Goal: Information Seeking & Learning: Learn about a topic

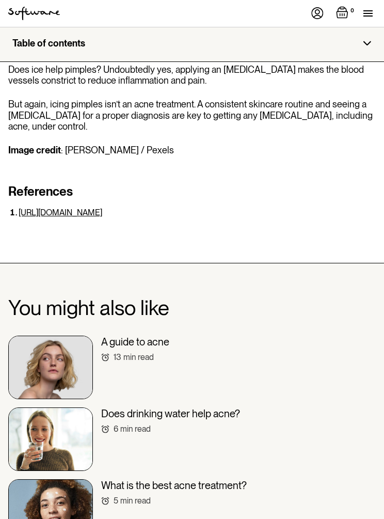
scroll to position [2697, 0]
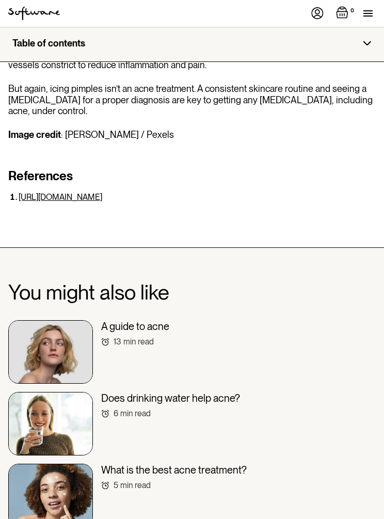
click at [207, 392] on div "Does drinking water help acne? 6 min read" at bounding box center [170, 405] width 139 height 26
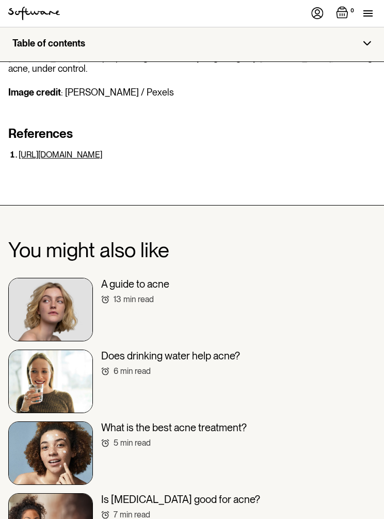
click at [218, 421] on h3 "What is the best acne treatment?" at bounding box center [174, 427] width 146 height 12
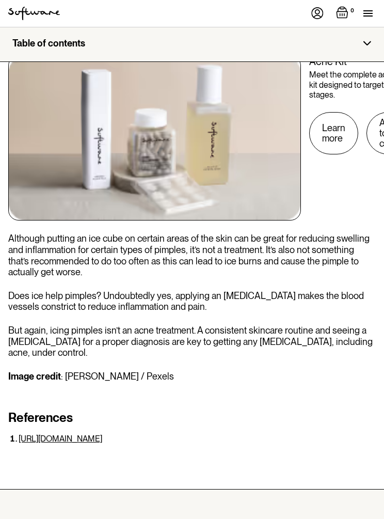
scroll to position [2455, 0]
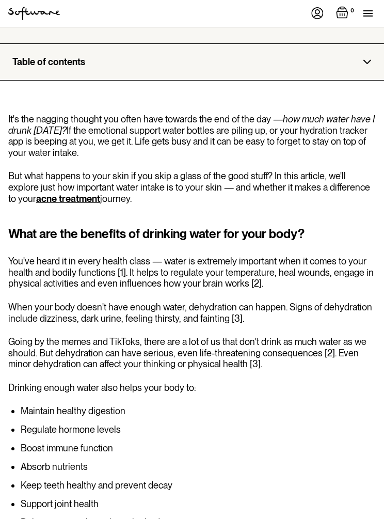
scroll to position [307, 0]
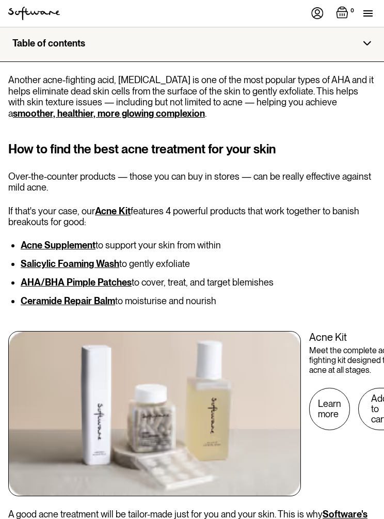
scroll to position [1785, 0]
